Goal: Information Seeking & Learning: Learn about a topic

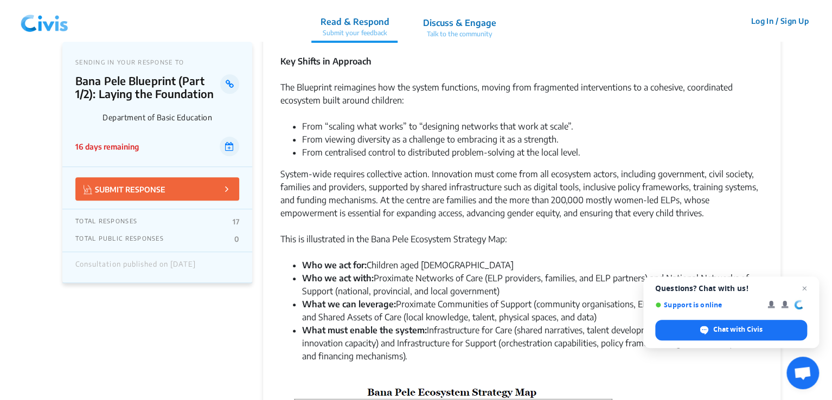
scroll to position [488, 0]
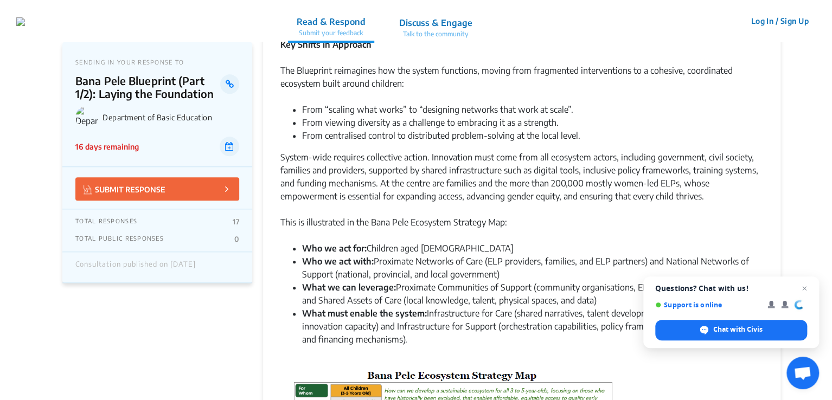
drag, startPoint x: 424, startPoint y: 278, endPoint x: 401, endPoint y: 211, distance: 70.6
click at [401, 211] on div "System-wide requires collective action. Innovation must come from all ecosystem…" at bounding box center [521, 183] width 483 height 65
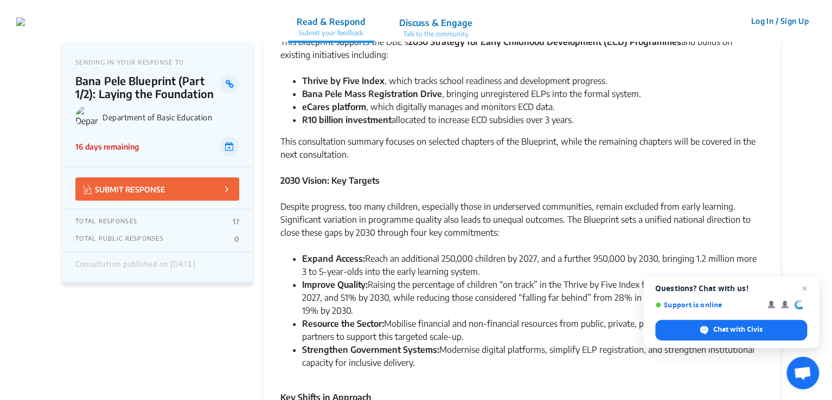
scroll to position [217, 0]
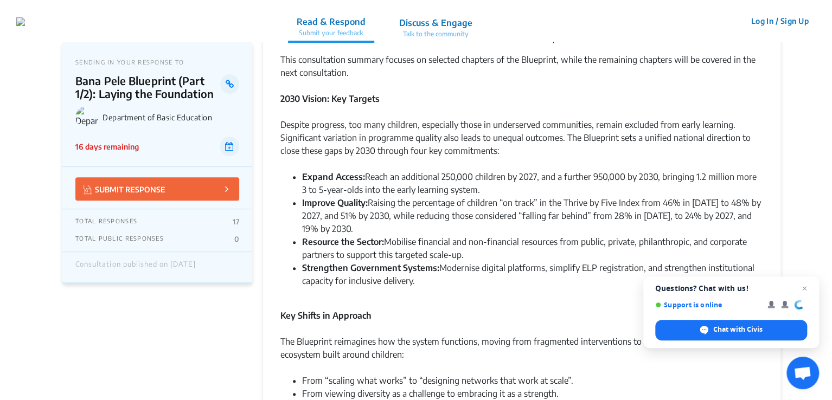
drag, startPoint x: 578, startPoint y: 231, endPoint x: 592, endPoint y: 246, distance: 20.3
drag, startPoint x: 592, startPoint y: 246, endPoint x: 468, endPoint y: 92, distance: 197.0
click at [468, 92] on div "2030 Vision: Key Targets" at bounding box center [521, 98] width 483 height 13
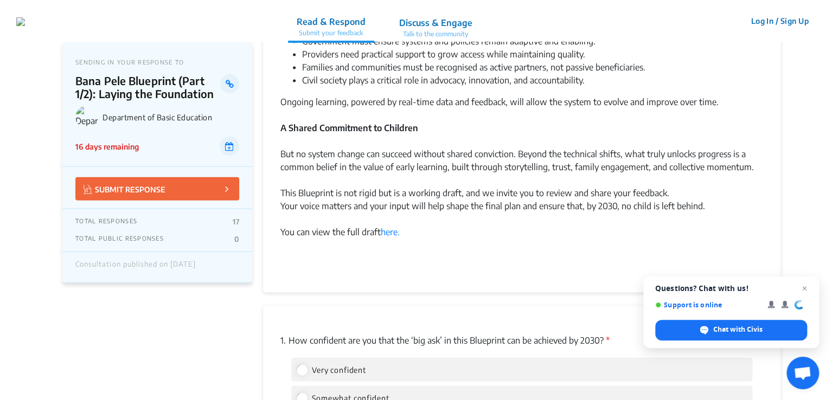
scroll to position [1193, 0]
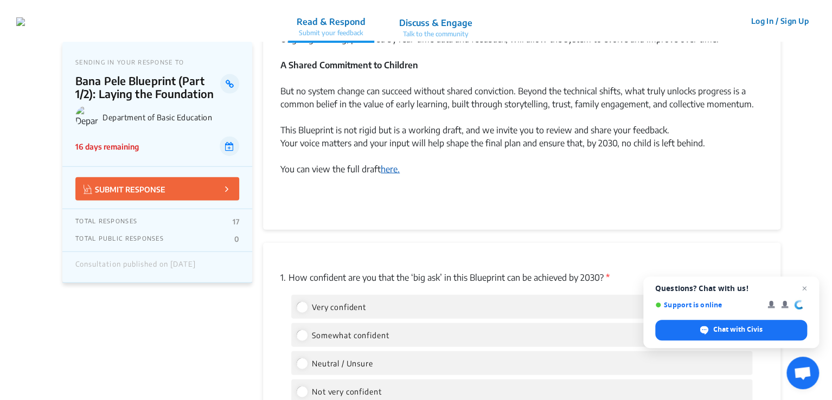
click at [394, 168] on link "here." at bounding box center [390, 169] width 19 height 11
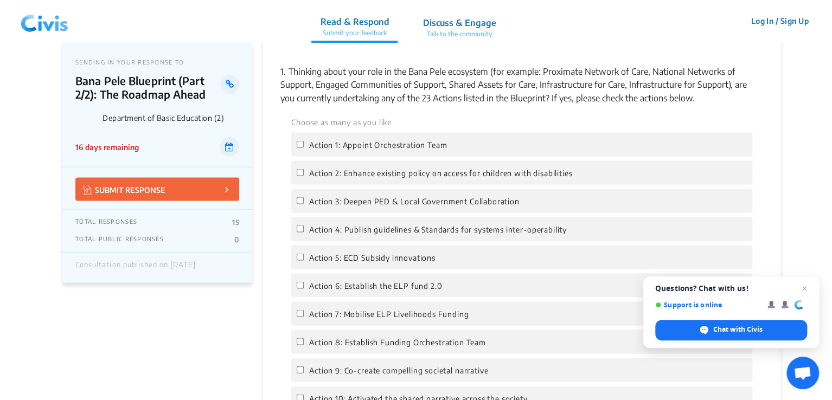
scroll to position [1030, 0]
